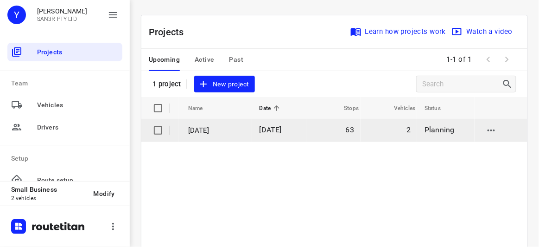
click at [231, 127] on p "[DATE]" at bounding box center [217, 130] width 58 height 11
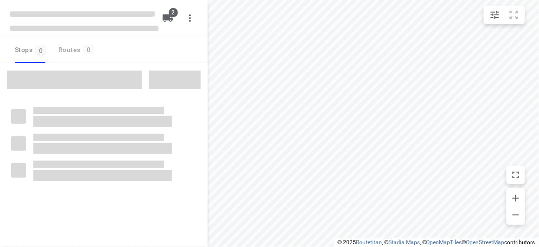
type input "distance"
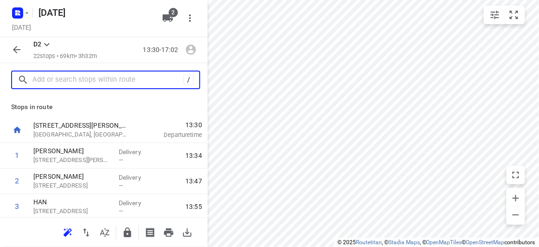
click at [44, 81] on input "text" at bounding box center [107, 80] width 151 height 14
paste input "[STREET_ADDRESS][PERSON_NAME]"
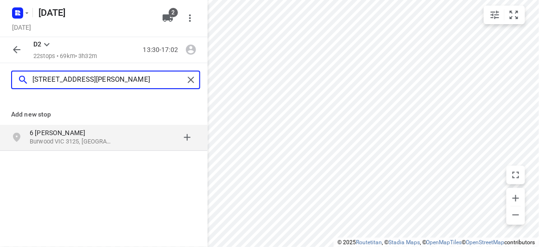
type input "[STREET_ADDRESS][PERSON_NAME]"
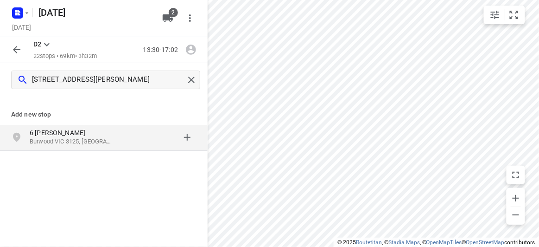
click at [59, 134] on p "6 [PERSON_NAME]" at bounding box center [72, 132] width 85 height 9
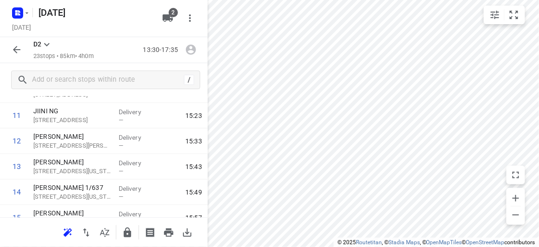
scroll to position [538, 0]
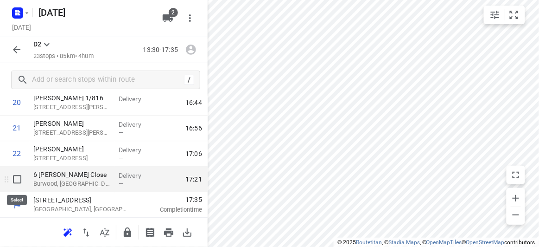
click at [16, 180] on input "checkbox" at bounding box center [17, 179] width 19 height 19
checkbox input "true"
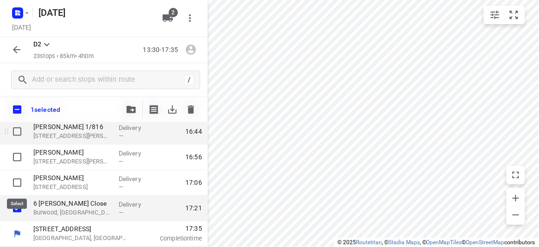
scroll to position [534, 0]
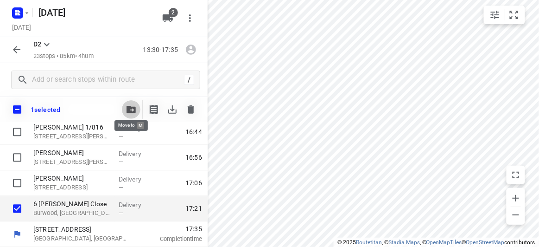
click at [129, 109] on icon "button" at bounding box center [131, 109] width 9 height 7
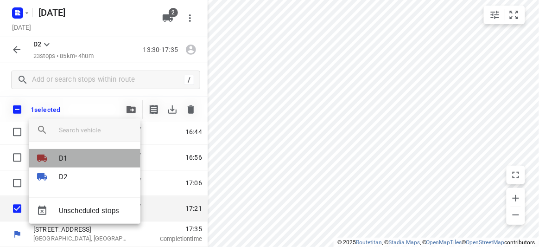
click at [60, 159] on p "D1" at bounding box center [63, 158] width 8 height 11
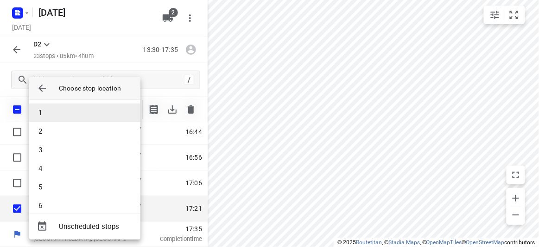
click at [51, 112] on li "1" at bounding box center [84, 112] width 111 height 19
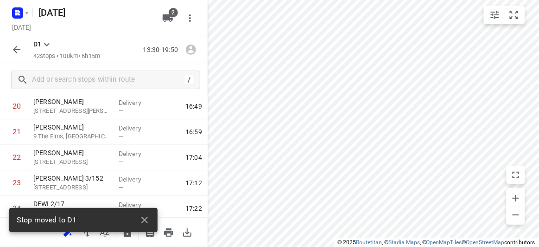
click at [65, 236] on div "Stop moved to D1" at bounding box center [83, 223] width 148 height 30
click at [142, 218] on icon "button" at bounding box center [144, 220] width 6 height 6
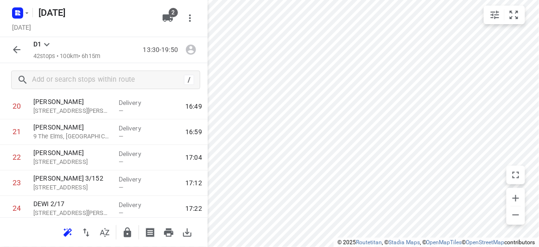
click at [69, 233] on icon "button" at bounding box center [67, 232] width 11 height 11
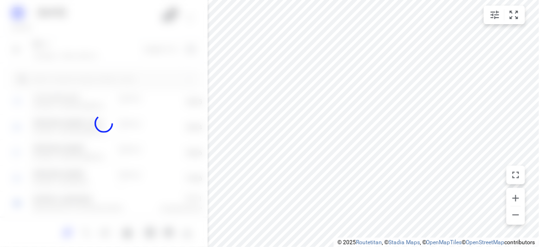
scroll to position [512, 0]
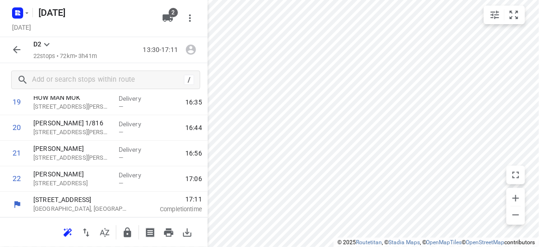
click at [170, 19] on icon "button" at bounding box center [168, 17] width 10 height 7
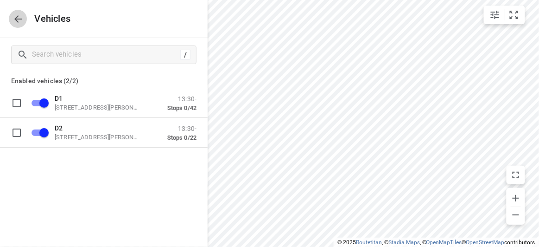
click at [15, 24] on icon "button" at bounding box center [18, 18] width 11 height 11
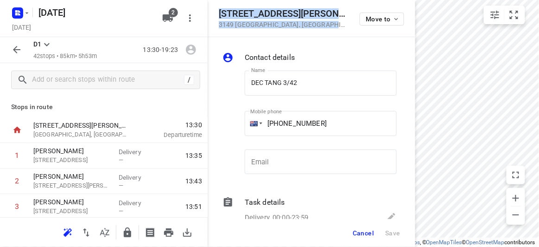
drag, startPoint x: 303, startPoint y: 27, endPoint x: 220, endPoint y: 14, distance: 83.6
click at [220, 14] on div "[STREET_ADDRESS][PERSON_NAME] Move to" at bounding box center [312, 18] width 208 height 37
copy div "[STREET_ADDRESS][PERSON_NAME]"
click at [173, 19] on button "2" at bounding box center [168, 18] width 19 height 19
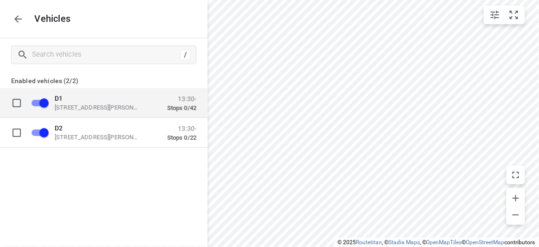
click at [130, 102] on p "D1" at bounding box center [101, 97] width 93 height 7
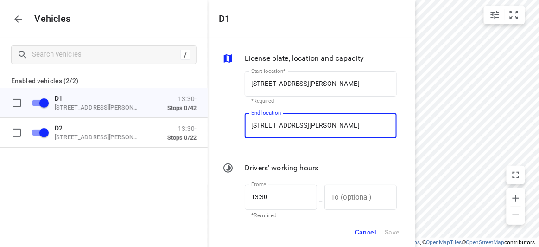
click at [310, 131] on input "[STREET_ADDRESS][PERSON_NAME]" at bounding box center [321, 125] width 152 height 25
paste input "[STREET_ADDRESS]"
type input "[STREET_ADDRESS][PERSON_NAME]"
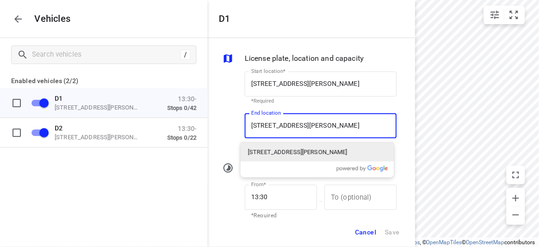
click at [280, 146] on div "[STREET_ADDRESS][PERSON_NAME]" at bounding box center [318, 152] width 154 height 19
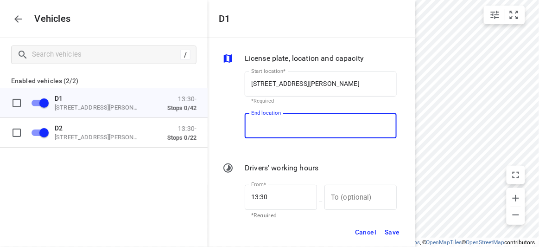
scroll to position [0, 0]
type input "[STREET_ADDRESS][PERSON_NAME]"
click at [390, 230] on span "Save" at bounding box center [392, 232] width 15 height 12
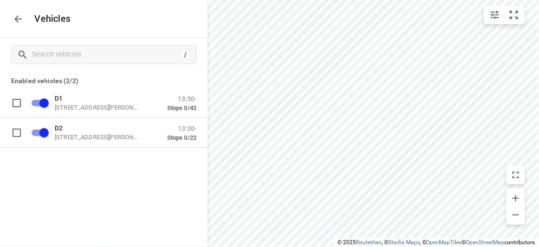
click at [19, 24] on icon "button" at bounding box center [18, 18] width 11 height 11
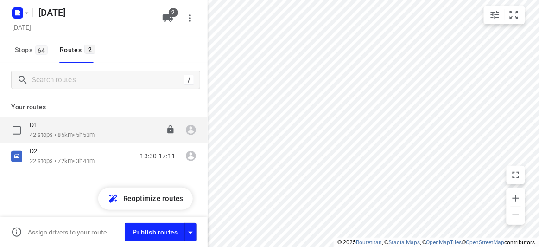
click at [45, 133] on p "42 stops • 85km • 5h53m" at bounding box center [62, 135] width 65 height 9
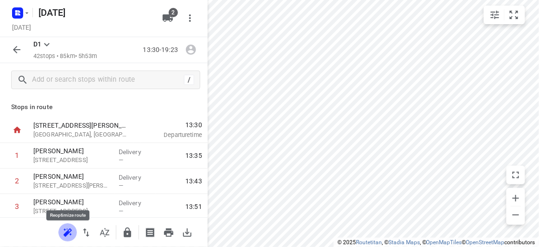
click at [71, 231] on icon "button" at bounding box center [67, 232] width 11 height 11
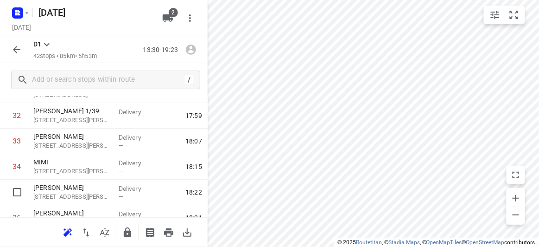
scroll to position [843, 0]
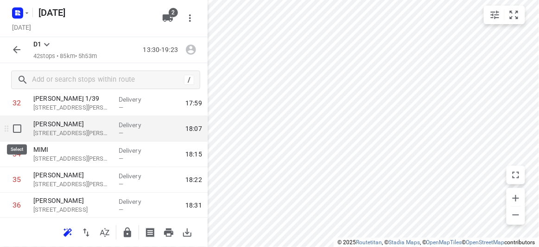
click at [18, 127] on input "checkbox" at bounding box center [17, 128] width 19 height 19
checkbox input "true"
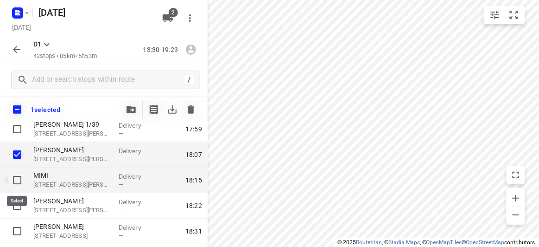
click at [20, 180] on input "checkbox" at bounding box center [17, 180] width 19 height 19
checkbox input "true"
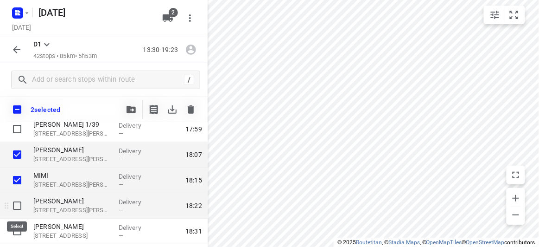
click at [16, 206] on input "checkbox" at bounding box center [17, 205] width 19 height 19
checkbox input "true"
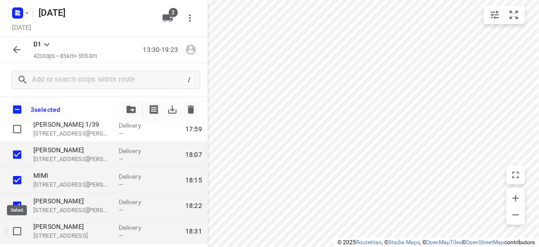
click at [15, 230] on input "checkbox" at bounding box center [17, 231] width 19 height 19
checkbox input "true"
click at [129, 107] on icon "button" at bounding box center [131, 109] width 9 height 7
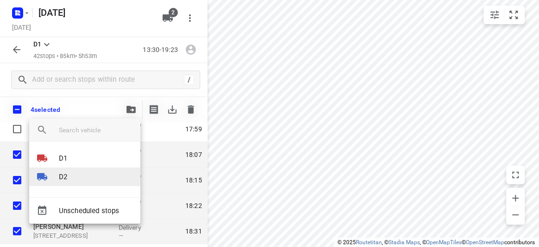
click at [53, 179] on div at bounding box center [48, 176] width 22 height 11
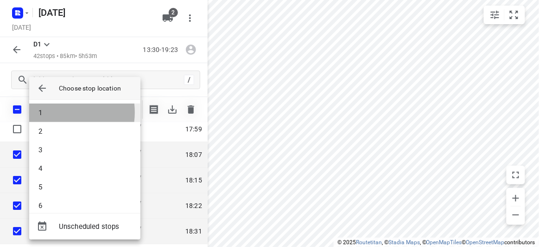
click at [55, 112] on li "1" at bounding box center [84, 112] width 111 height 19
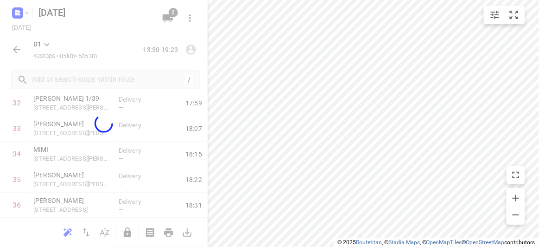
scroll to position [512, 0]
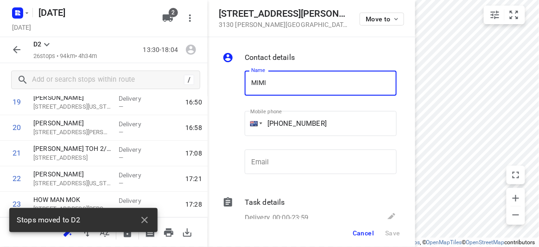
click at [355, 227] on button "Cancel" at bounding box center [363, 232] width 29 height 17
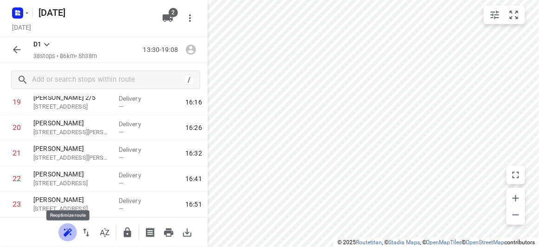
click at [71, 229] on icon "button" at bounding box center [68, 231] width 8 height 7
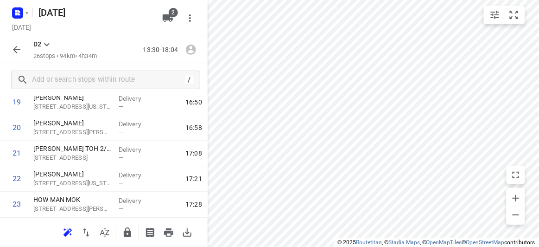
click at [167, 18] on icon "button" at bounding box center [168, 17] width 10 height 7
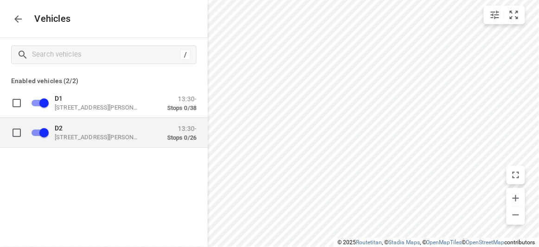
click at [78, 128] on p "D2" at bounding box center [101, 127] width 93 height 7
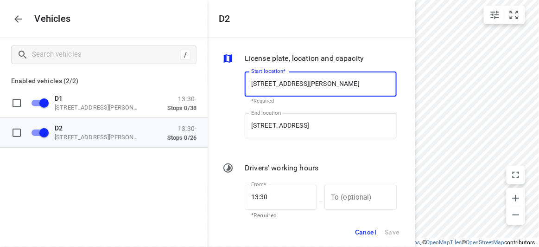
click at [363, 226] on span "Cancel" at bounding box center [365, 232] width 21 height 12
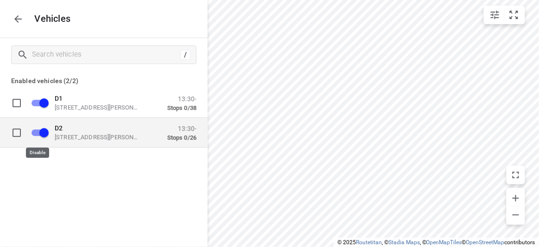
click at [74, 126] on p "D2" at bounding box center [101, 127] width 93 height 7
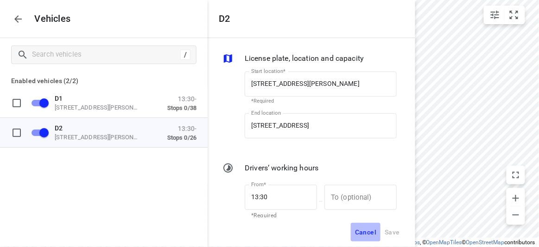
click at [364, 233] on span "Cancel" at bounding box center [365, 232] width 21 height 12
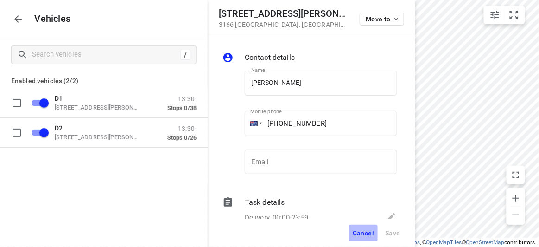
click at [362, 233] on span "Cancel" at bounding box center [363, 232] width 21 height 7
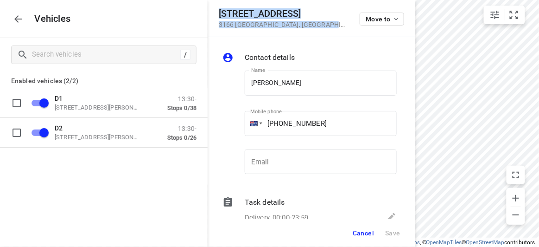
drag, startPoint x: 306, startPoint y: 26, endPoint x: 214, endPoint y: 11, distance: 93.1
click at [214, 11] on div "[STREET_ADDRESS] Move to" at bounding box center [312, 18] width 208 height 37
copy div "[STREET_ADDRESS]"
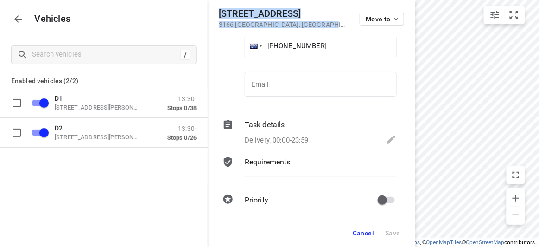
scroll to position [82, 0]
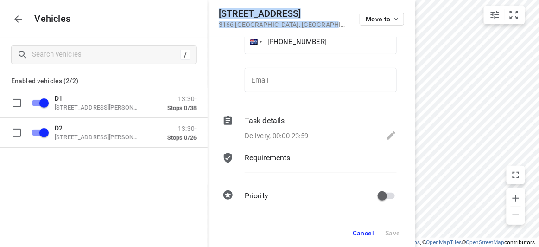
drag, startPoint x: 365, startPoint y: 232, endPoint x: 356, endPoint y: 211, distance: 22.7
click at [365, 233] on span "Cancel" at bounding box center [363, 232] width 21 height 7
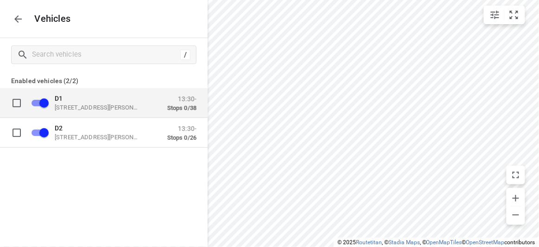
click at [107, 105] on p "[STREET_ADDRESS][PERSON_NAME]" at bounding box center [101, 106] width 93 height 7
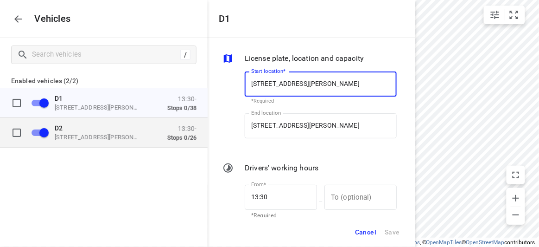
click at [115, 141] on div "D2 [STREET_ADDRESS][PERSON_NAME] 13:30- Stops 0/26" at bounding box center [111, 132] width 171 height 29
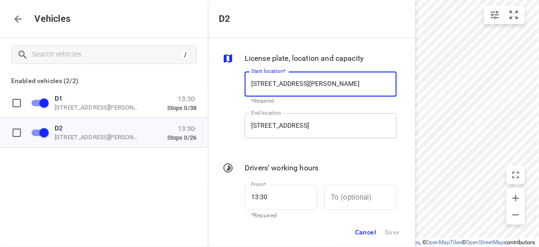
click at [306, 122] on input "[STREET_ADDRESS]" at bounding box center [321, 125] width 152 height 25
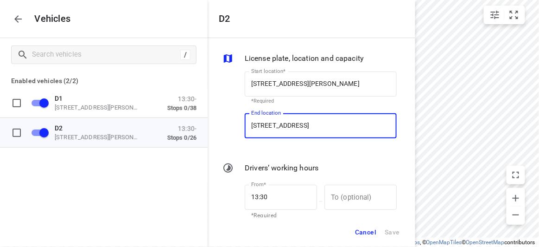
paste input "ourt [STREET_ADDRESS]"
type input "[STREET_ADDRESS]"
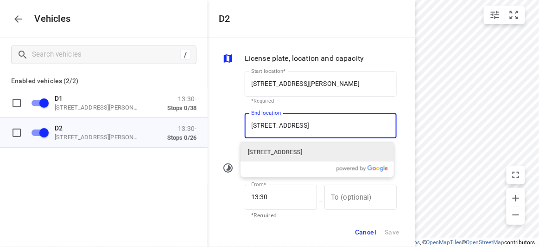
click at [271, 150] on p "[STREET_ADDRESS]" at bounding box center [275, 151] width 54 height 9
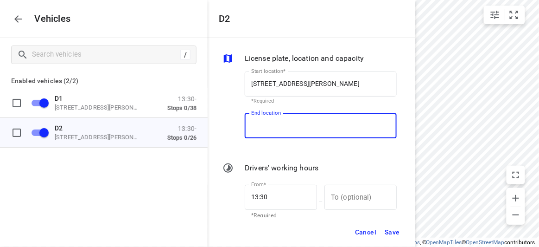
type input "[STREET_ADDRESS]"
click at [395, 233] on span "Save" at bounding box center [392, 232] width 15 height 12
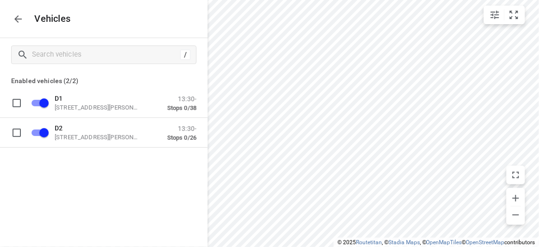
click at [19, 20] on icon "button" at bounding box center [18, 18] width 11 height 11
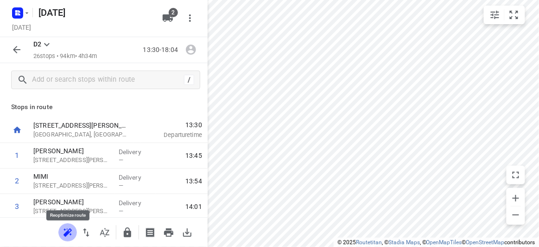
click at [69, 232] on icon "button" at bounding box center [67, 234] width 6 height 6
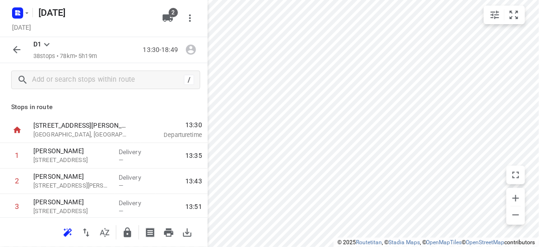
click at [19, 50] on icon "button" at bounding box center [16, 49] width 7 height 7
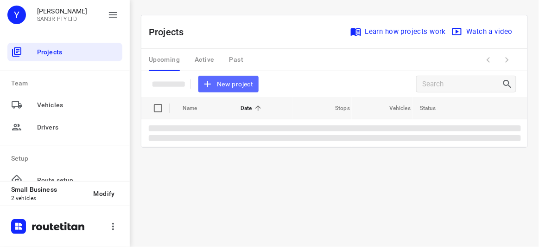
click at [219, 82] on span "New project" at bounding box center [228, 84] width 49 height 12
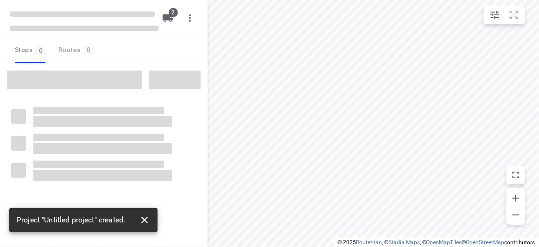
click at [145, 220] on icon "button" at bounding box center [144, 220] width 6 height 6
type input "distance"
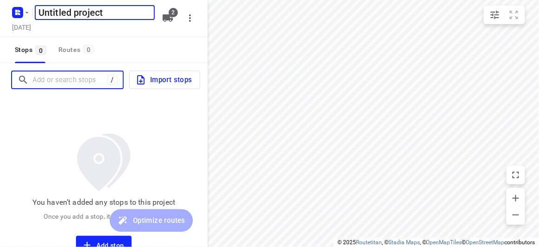
click at [62, 82] on input "Add or search stops" at bounding box center [69, 80] width 75 height 14
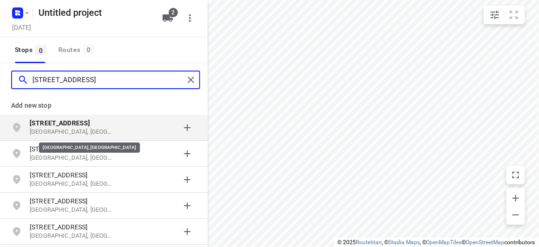
type input "[STREET_ADDRESS]"
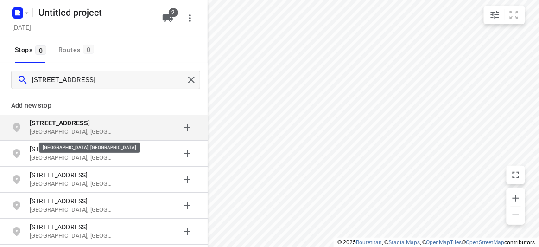
click at [67, 130] on p "[GEOGRAPHIC_DATA], [GEOGRAPHIC_DATA]" at bounding box center [72, 132] width 85 height 9
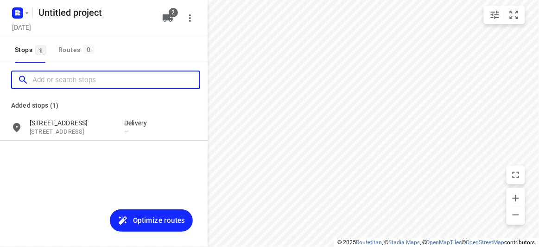
click at [118, 86] on input "Add or search stops" at bounding box center [115, 80] width 167 height 14
paste input "[STREET_ADDRESS]"
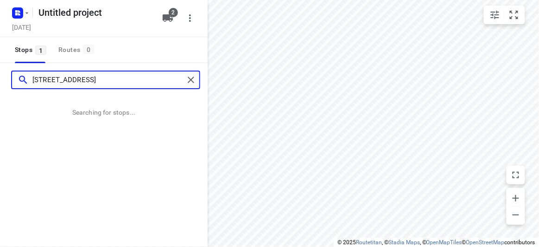
type input "[STREET_ADDRESS]"
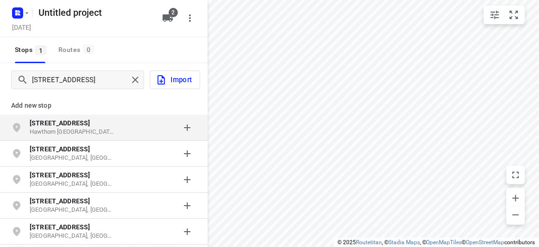
click at [82, 122] on p "[STREET_ADDRESS]" at bounding box center [72, 122] width 85 height 9
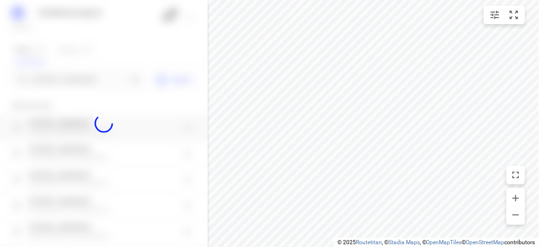
click at [66, 79] on div at bounding box center [104, 123] width 208 height 247
click at [66, 79] on input "Add or search stops" at bounding box center [80, 80] width 96 height 14
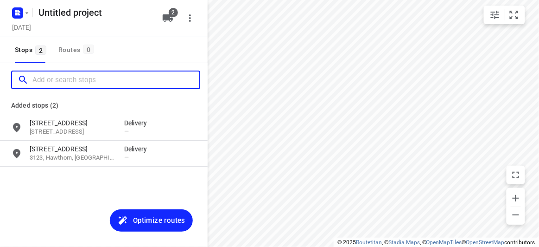
paste input "[STREET_ADDRESS]"
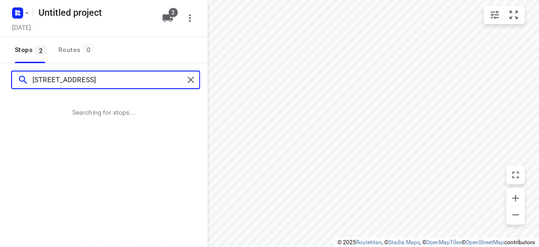
type input "[STREET_ADDRESS]"
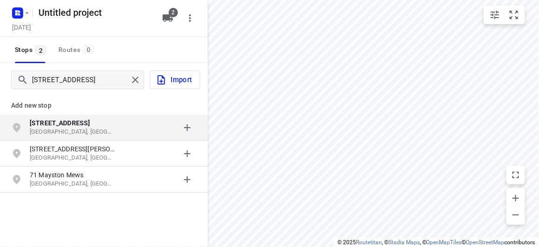
click at [66, 122] on b "[STREET_ADDRESS]" at bounding box center [60, 122] width 60 height 7
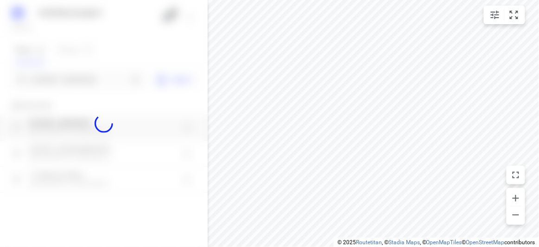
click at [61, 82] on div at bounding box center [104, 123] width 208 height 247
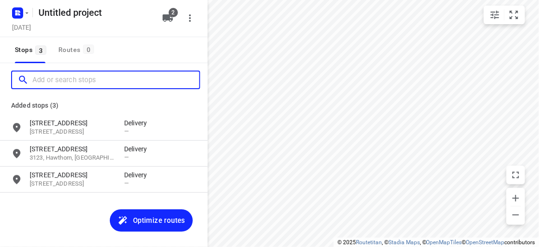
paste input "[STREET_ADDRESS][PERSON_NAME]"
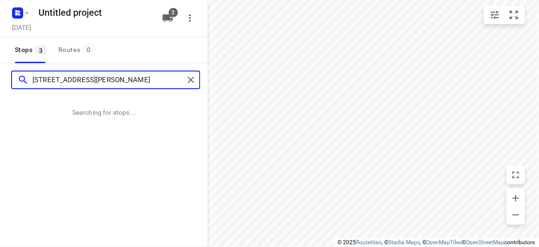
type input "[STREET_ADDRESS][PERSON_NAME]"
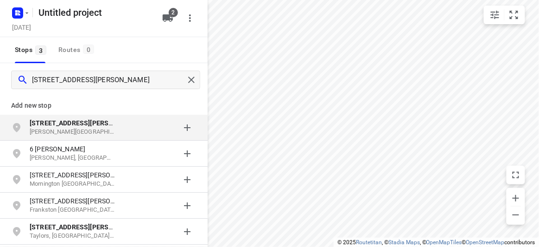
click at [88, 130] on p "[PERSON_NAME][GEOGRAPHIC_DATA], [GEOGRAPHIC_DATA]" at bounding box center [72, 132] width 85 height 9
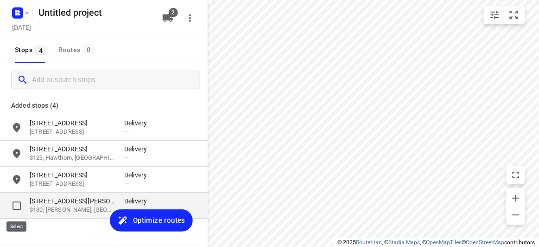
click at [15, 204] on input "grid" at bounding box center [16, 205] width 19 height 19
checkbox input "true"
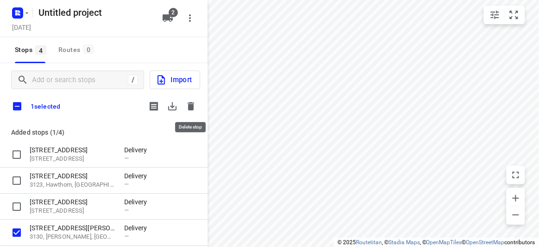
click at [191, 111] on icon "button" at bounding box center [191, 106] width 11 height 11
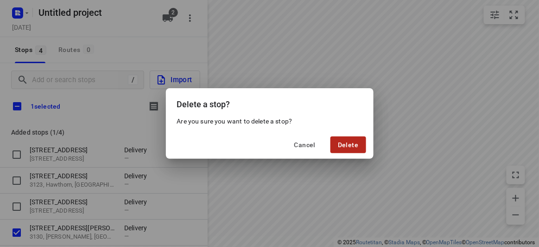
click at [337, 143] on button "Delete" at bounding box center [348, 144] width 35 height 17
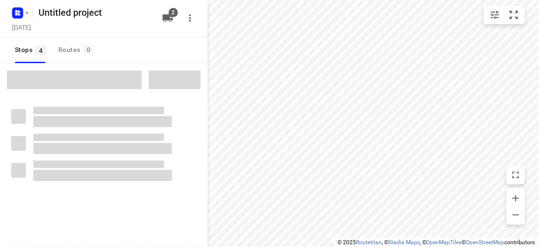
click at [65, 81] on span at bounding box center [74, 80] width 135 height 19
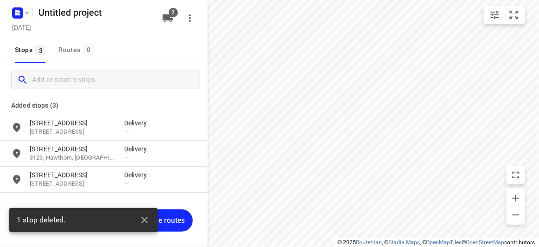
click at [65, 81] on input "Add or search stops" at bounding box center [116, 80] width 168 height 14
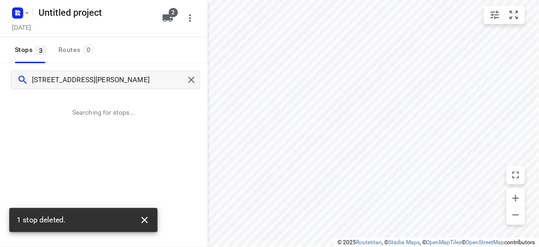
click at [146, 217] on icon "button" at bounding box center [144, 219] width 11 height 11
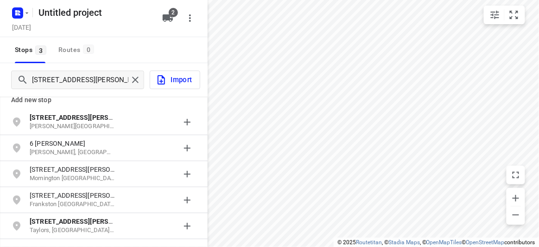
scroll to position [6, 0]
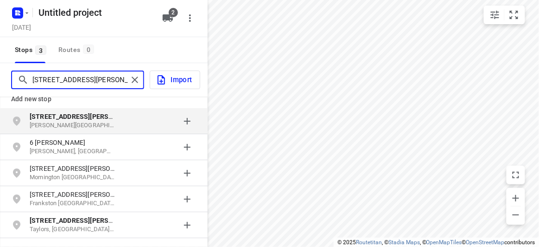
click at [88, 74] on input "[STREET_ADDRESS][PERSON_NAME]" at bounding box center [80, 80] width 96 height 14
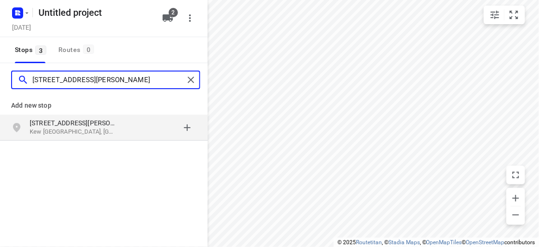
type input "[STREET_ADDRESS][PERSON_NAME]"
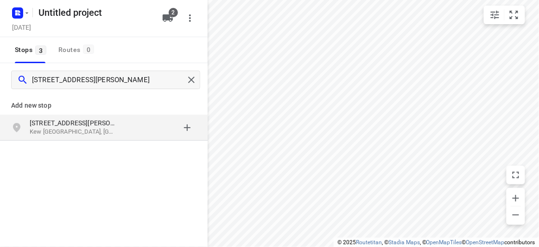
click at [93, 124] on p "[STREET_ADDRESS][PERSON_NAME]" at bounding box center [72, 122] width 85 height 9
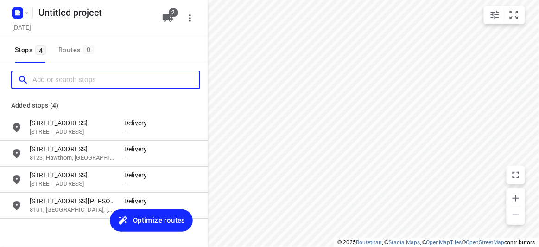
click at [83, 86] on input "Add or search stops" at bounding box center [115, 80] width 167 height 14
paste input "[STREET_ADDRESS]"
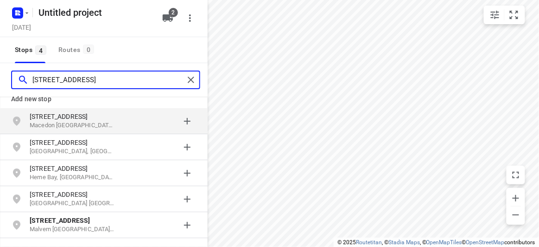
click at [63, 81] on input "[STREET_ADDRESS]" at bounding box center [108, 80] width 152 height 14
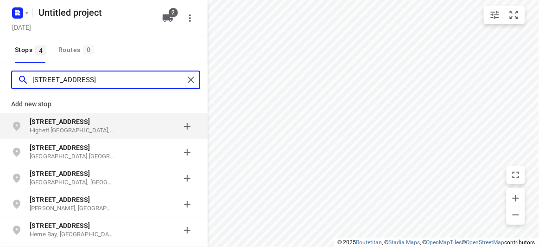
scroll to position [0, 0]
type input "[STREET_ADDRESS]"
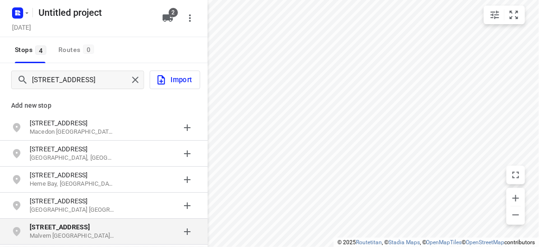
click at [79, 236] on p "Malvern [GEOGRAPHIC_DATA], [GEOGRAPHIC_DATA]" at bounding box center [72, 235] width 85 height 9
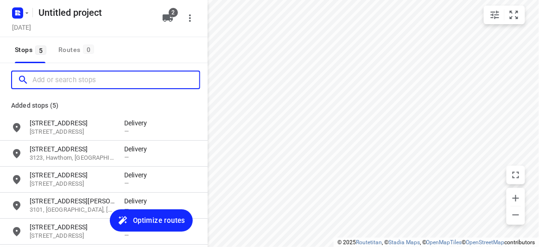
click at [67, 74] on input "Add or search stops" at bounding box center [115, 80] width 167 height 14
paste input "[STREET_ADDRESS]"
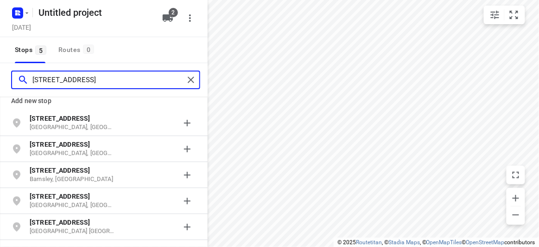
scroll to position [6, 0]
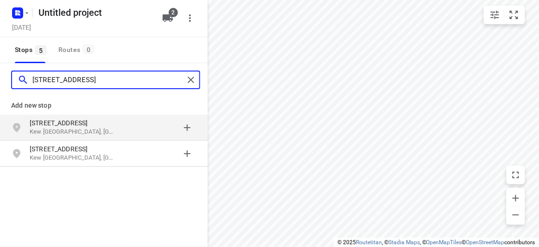
type input "[STREET_ADDRESS]"
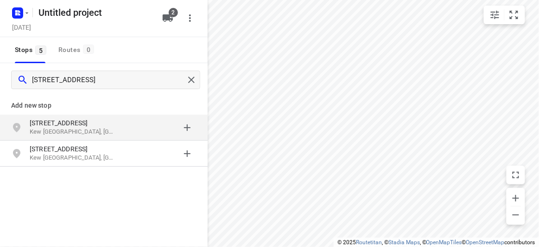
click at [71, 123] on p "[STREET_ADDRESS]" at bounding box center [72, 122] width 85 height 9
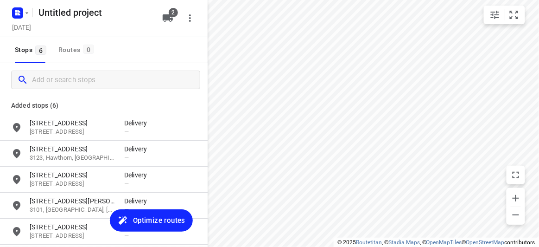
click at [141, 219] on span "Optimize routes" at bounding box center [159, 220] width 52 height 12
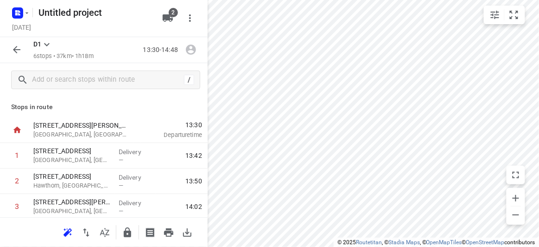
click at [11, 54] on icon "button" at bounding box center [16, 49] width 11 height 11
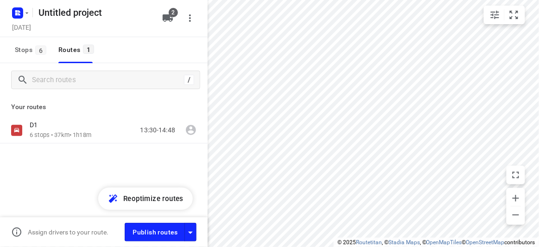
click at [172, 48] on div "Stops 6 Routes 1" at bounding box center [104, 50] width 208 height 26
click at [154, 104] on p "Your routes" at bounding box center [104, 107] width 186 height 10
click at [145, 105] on p "Your routes" at bounding box center [104, 107] width 186 height 10
click at [95, 178] on div "D1 6 stops • 37km • 1h18m 13:30-14:48" at bounding box center [104, 162] width 208 height 91
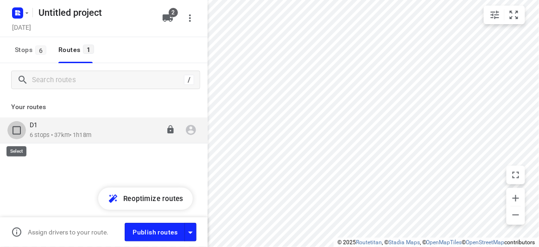
click at [18, 131] on input "checkbox" at bounding box center [16, 130] width 19 height 19
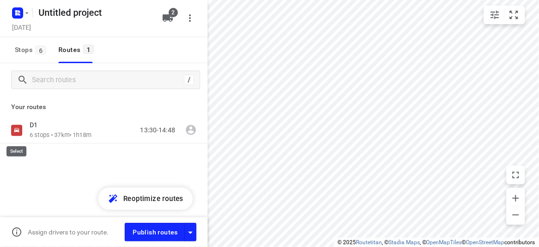
checkbox input "true"
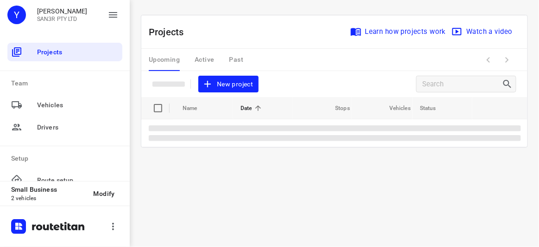
click at [276, 93] on div "Projects Learn how projects work Watch a video New project" at bounding box center [334, 56] width 386 height 82
click at [280, 88] on div "Projects Learn how projects work Watch a video New project" at bounding box center [334, 56] width 386 height 82
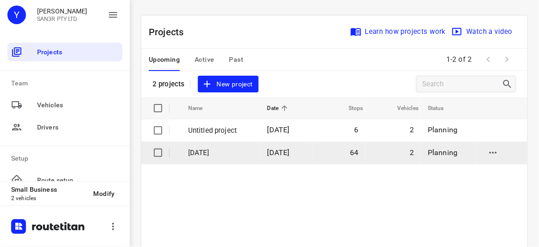
click at [275, 154] on span "[DATE]" at bounding box center [279, 152] width 22 height 9
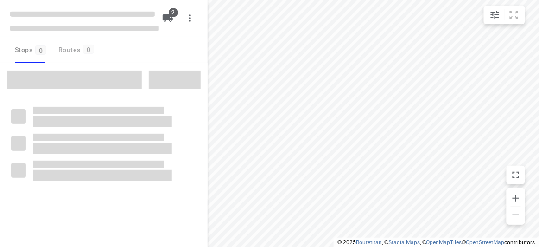
type input "distance"
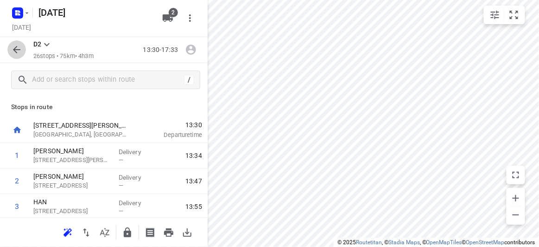
click at [16, 50] on icon "button" at bounding box center [16, 49] width 11 height 11
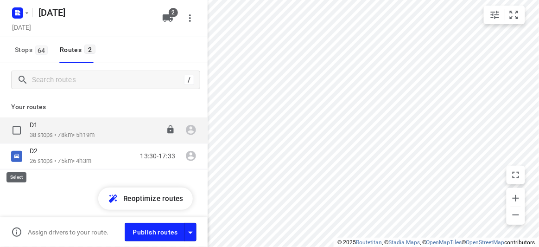
click at [0, 0] on input "checkbox" at bounding box center [0, 0] width 0 height 0
checkbox input "true"
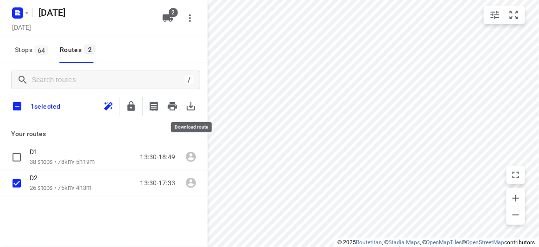
click at [188, 104] on icon "button" at bounding box center [191, 106] width 11 height 11
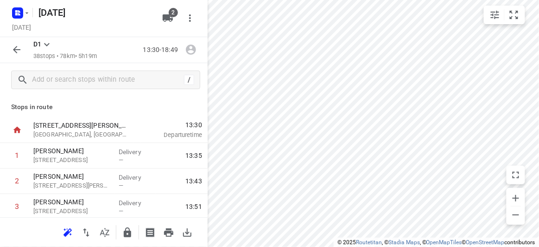
click at [12, 49] on icon "button" at bounding box center [16, 49] width 11 height 11
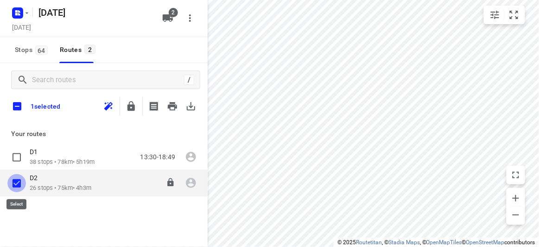
click at [18, 184] on input "checkbox" at bounding box center [16, 183] width 19 height 19
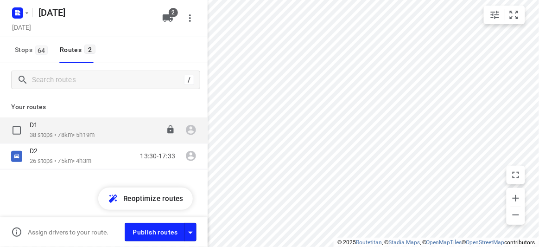
click at [46, 134] on p "38 stops • 78km • 5h19m" at bounding box center [62, 135] width 65 height 9
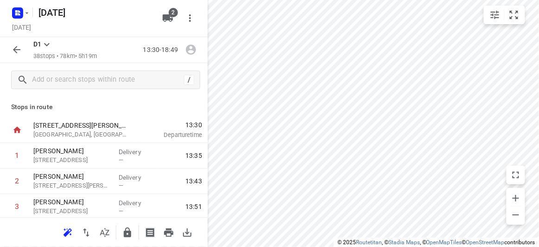
click at [17, 55] on icon "button" at bounding box center [16, 49] width 11 height 11
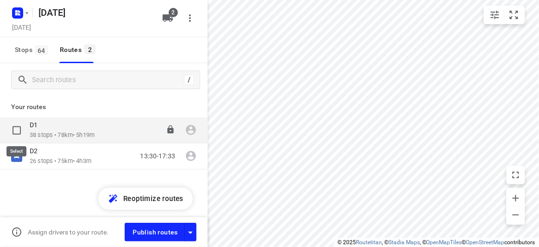
click at [20, 124] on input "checkbox" at bounding box center [16, 130] width 19 height 19
checkbox input "true"
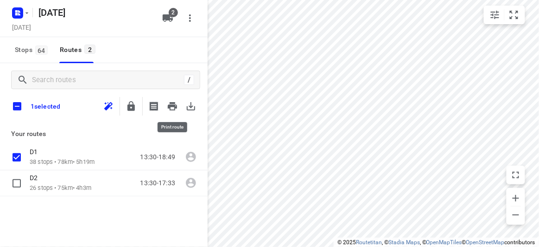
click at [187, 108] on icon "button" at bounding box center [191, 106] width 8 height 8
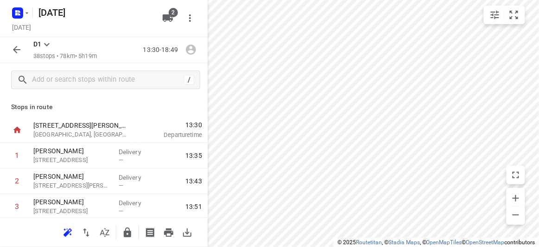
click at [18, 51] on icon "button" at bounding box center [16, 49] width 11 height 11
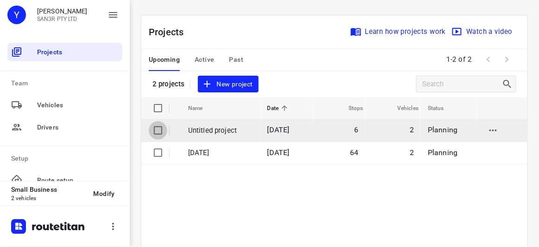
click at [160, 134] on input "checkbox" at bounding box center [158, 130] width 19 height 19
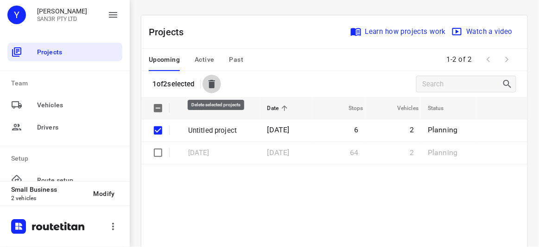
click at [212, 84] on button "button" at bounding box center [212, 84] width 19 height 19
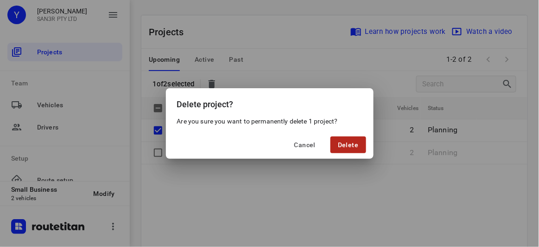
click at [349, 145] on span "Delete" at bounding box center [348, 144] width 20 height 7
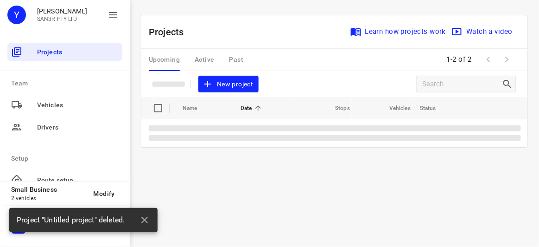
click at [290, 81] on div "Projects Learn how projects work Watch a video New project" at bounding box center [334, 56] width 386 height 82
click at [147, 217] on icon "button" at bounding box center [144, 220] width 6 height 6
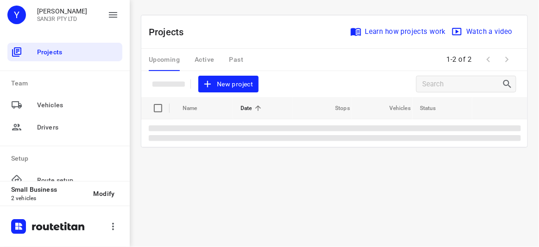
click at [299, 79] on div "Projects Learn how projects work Watch a video New project" at bounding box center [334, 56] width 386 height 82
click at [275, 83] on div "Projects Learn how projects work Watch a video New project" at bounding box center [334, 56] width 386 height 82
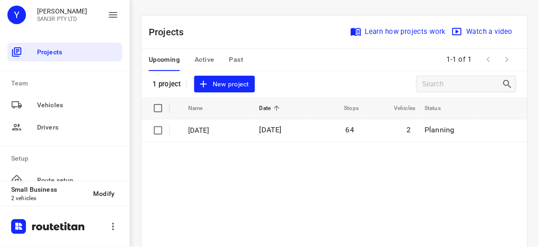
click at [297, 84] on div "Projects Learn how projects work Watch a video 1 project New project" at bounding box center [334, 56] width 386 height 82
click at [331, 75] on div "Projects Learn how projects work Watch a video 1 project New project" at bounding box center [334, 56] width 386 height 82
click at [296, 58] on div "Upcoming Active Past 1-1 of 1" at bounding box center [334, 60] width 386 height 22
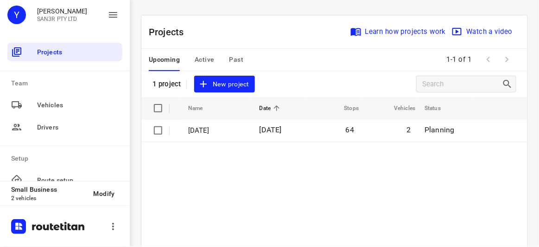
click at [291, 32] on div "Projects Learn how projects work Watch a video" at bounding box center [334, 31] width 386 height 33
